Goal: Navigation & Orientation: Find specific page/section

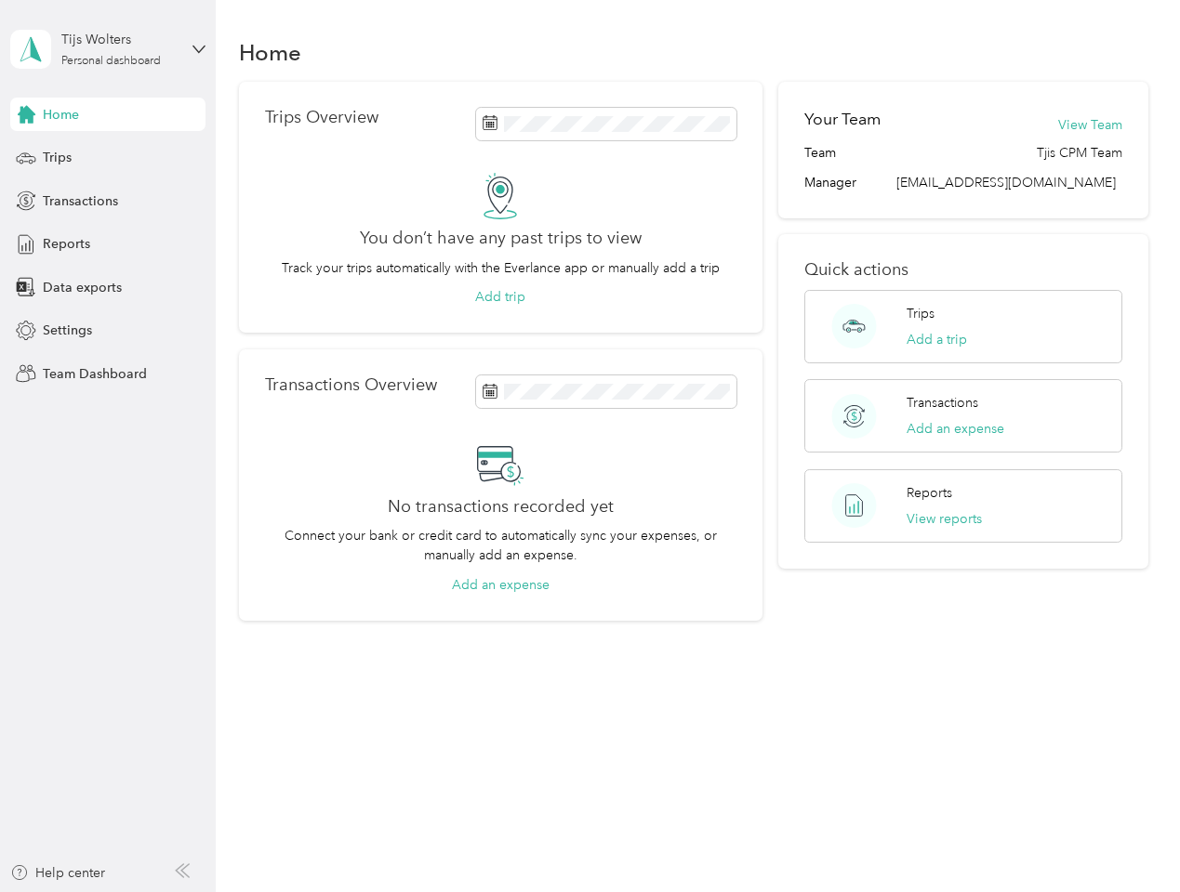
click at [589, 446] on div "No transactions recorded yet Connect your bank or credit card to automatically …" at bounding box center [500, 518] width 471 height 154
click at [108, 49] on div "Tijs Wolters" at bounding box center [119, 40] width 116 height 20
click at [108, 114] on div "You’re signed in as [EMAIL_ADDRESS][DOMAIN_NAME] Team dashboard Personal dashbo…" at bounding box center [205, 163] width 391 height 190
click at [26, 114] on div "You’re signed in as [EMAIL_ADDRESS][DOMAIN_NAME] Team dashboard Personal dashbo…" at bounding box center [205, 163] width 391 height 190
click at [108, 158] on div "Trips" at bounding box center [107, 157] width 195 height 33
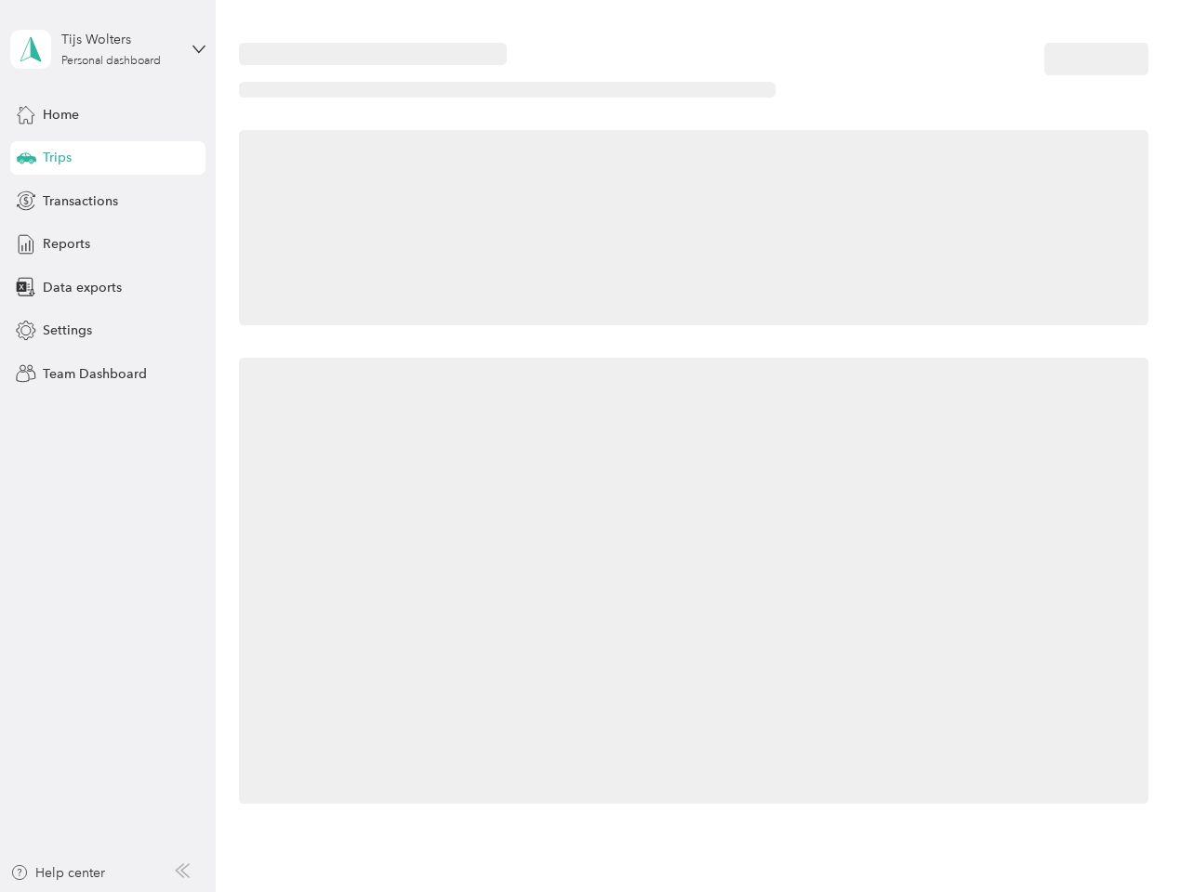
click at [26, 158] on icon at bounding box center [27, 156] width 20 height 9
click at [108, 201] on span "Transactions" at bounding box center [80, 201] width 75 height 20
click at [26, 201] on icon at bounding box center [26, 201] width 20 height 20
click at [108, 244] on div "Reports" at bounding box center [107, 244] width 195 height 33
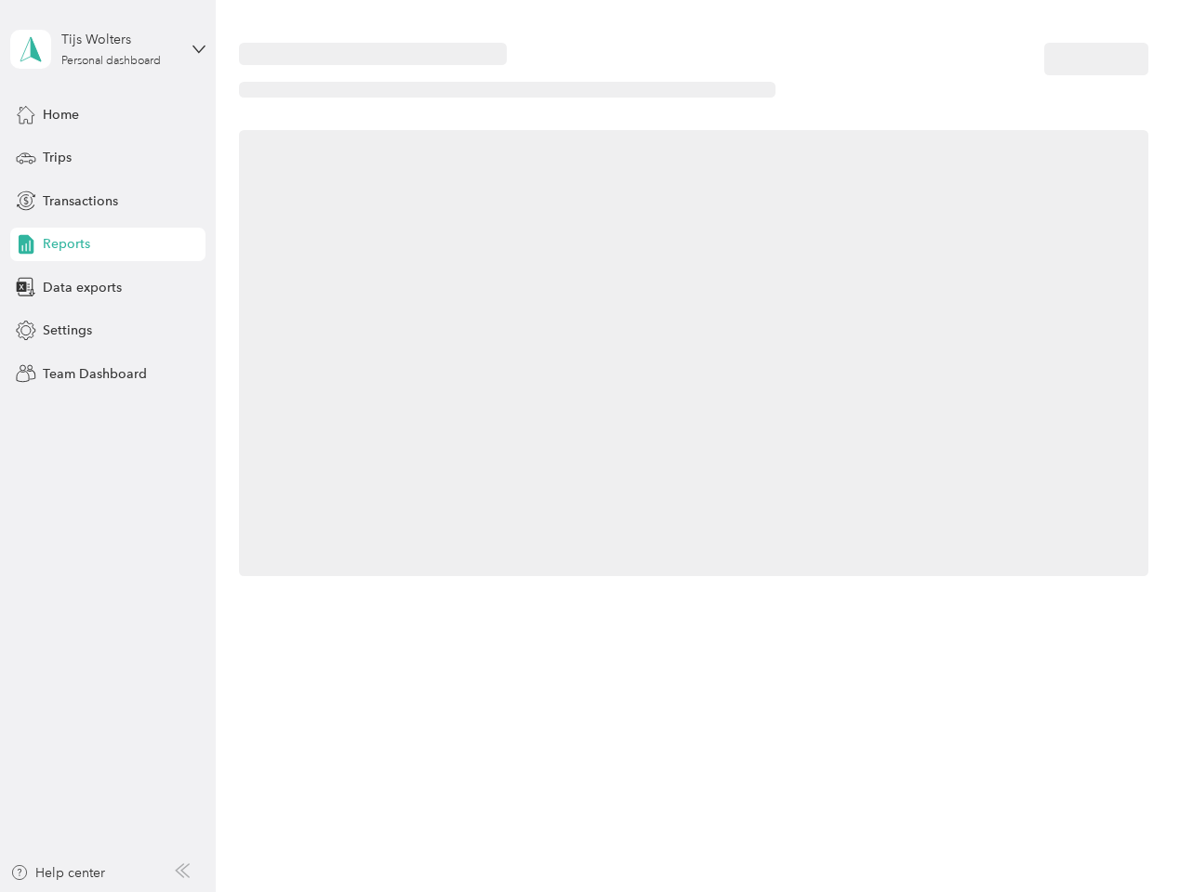
click at [26, 244] on icon at bounding box center [26, 244] width 20 height 20
